Goal: Use online tool/utility

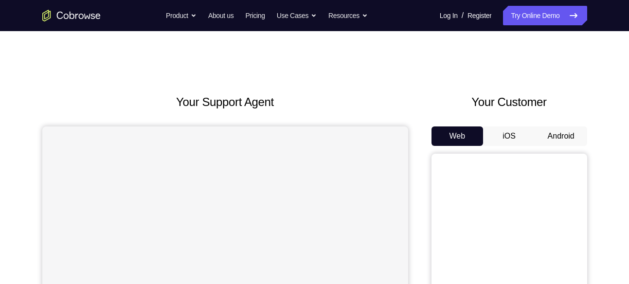
click at [563, 134] on button "Android" at bounding box center [561, 136] width 52 height 19
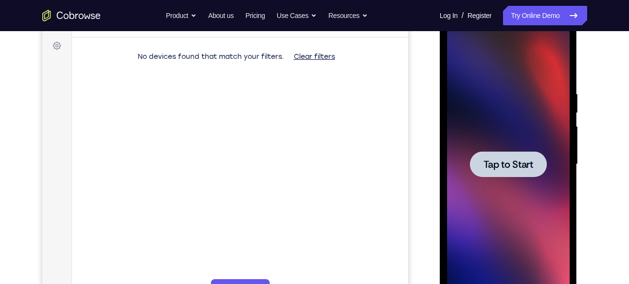
click at [510, 164] on span "Tap to Start" at bounding box center [509, 165] width 50 height 10
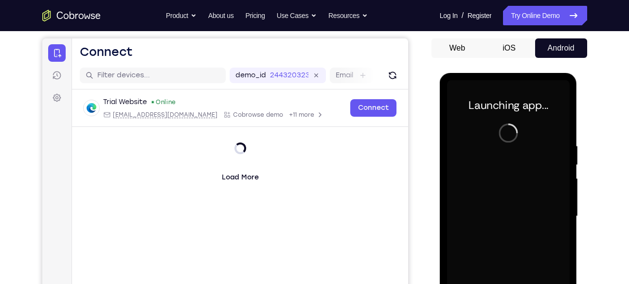
scroll to position [83, 0]
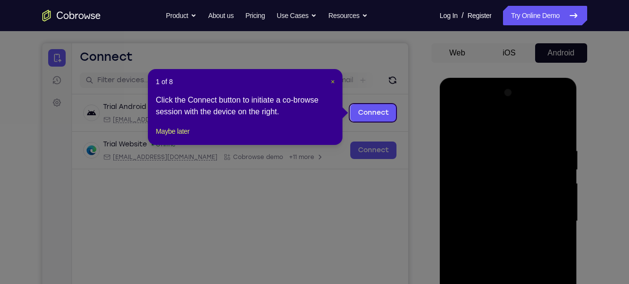
click at [334, 82] on span "×" at bounding box center [333, 82] width 4 height 8
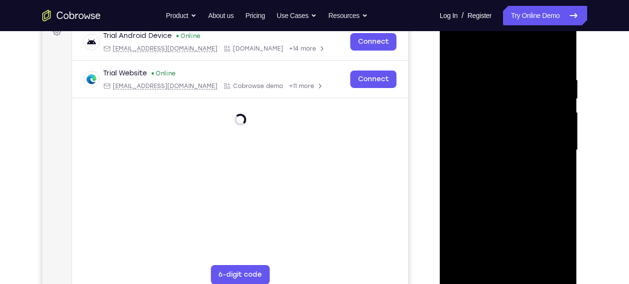
scroll to position [160, 0]
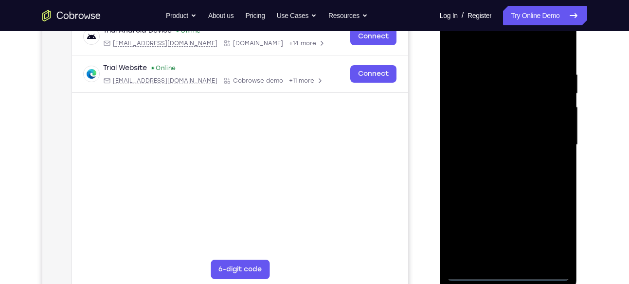
click at [509, 277] on div at bounding box center [508, 145] width 123 height 273
click at [554, 230] on div at bounding box center [508, 145] width 123 height 273
click at [510, 51] on div at bounding box center [508, 145] width 123 height 273
click at [469, 111] on div at bounding box center [508, 145] width 123 height 273
click at [492, 147] on div at bounding box center [508, 145] width 123 height 273
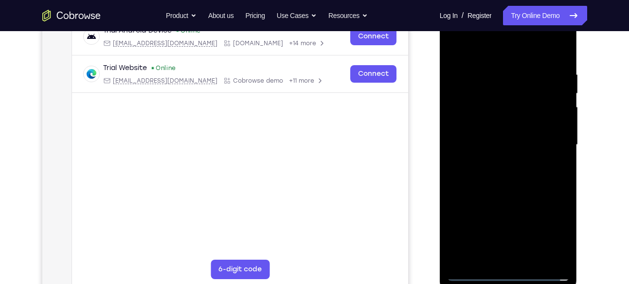
click at [492, 140] on div at bounding box center [508, 145] width 123 height 273
click at [501, 151] on div at bounding box center [508, 145] width 123 height 273
